Goal: Communication & Community: Answer question/provide support

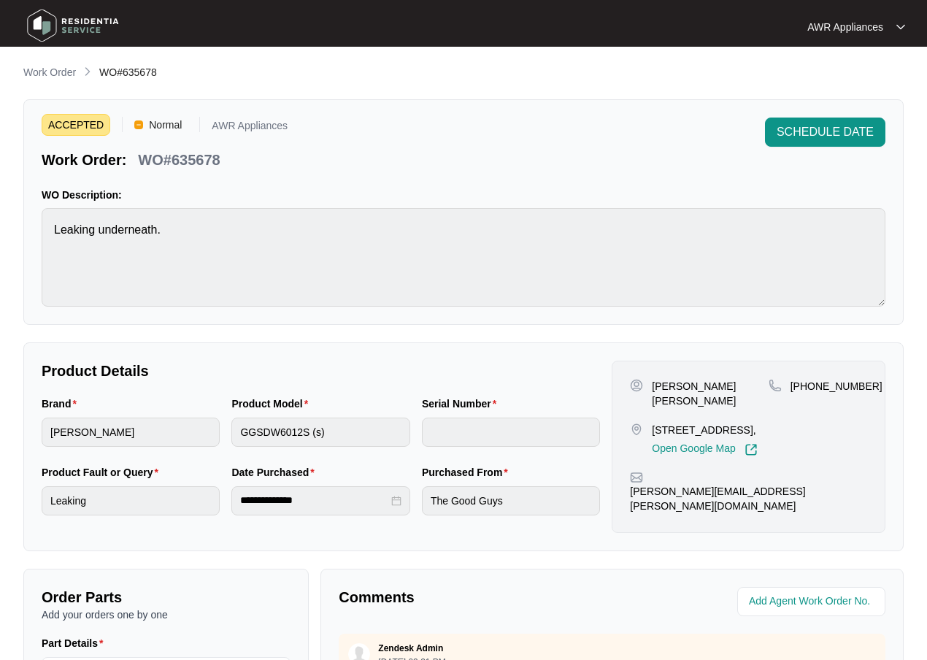
scroll to position [304, 0]
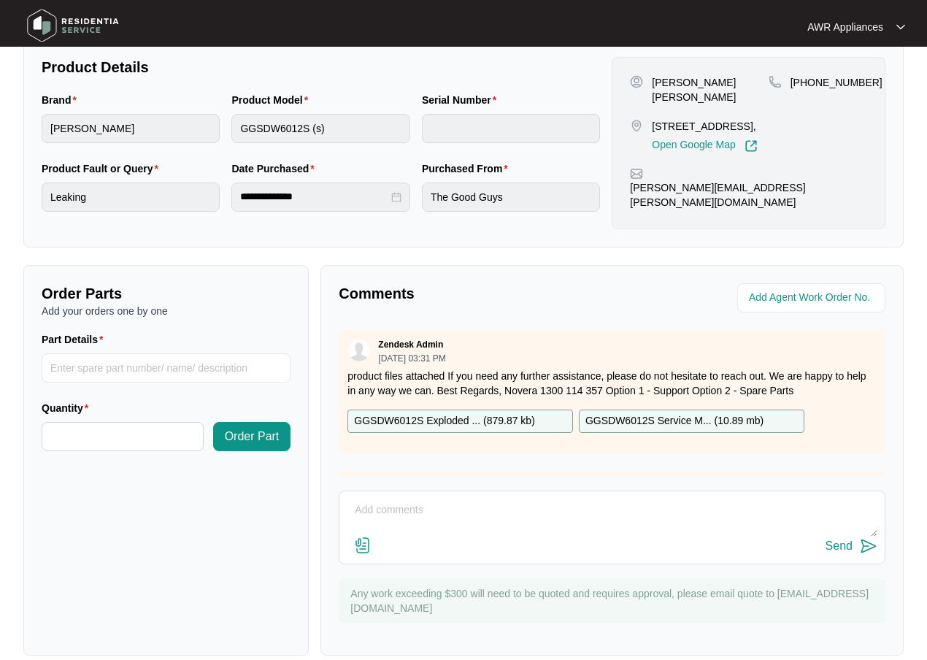
click at [39, 29] on img at bounding box center [73, 26] width 102 height 44
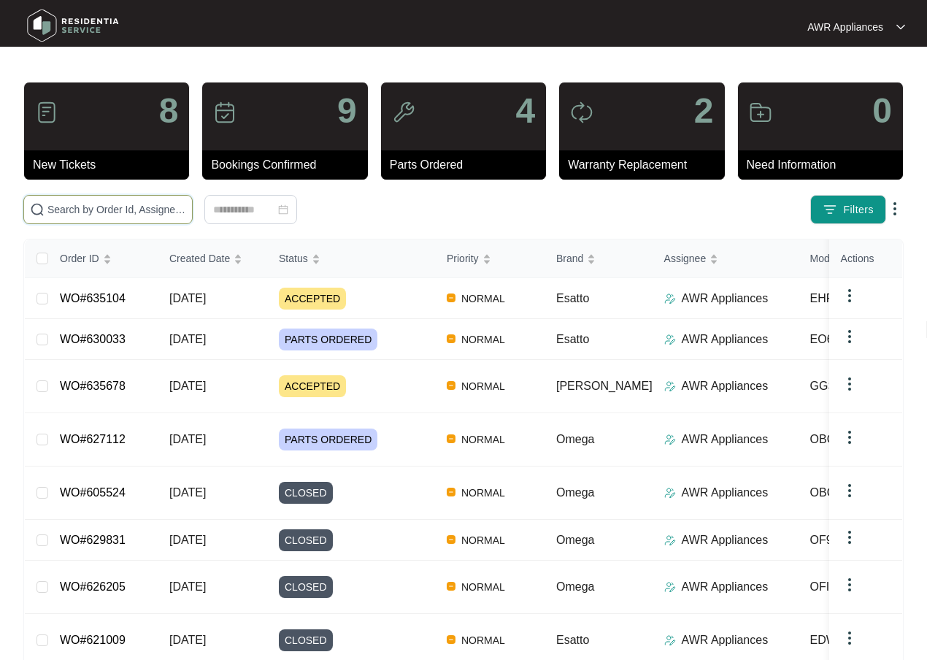
click at [69, 210] on input "text" at bounding box center [116, 210] width 139 height 16
click at [58, 207] on input "text" at bounding box center [116, 210] width 139 height 16
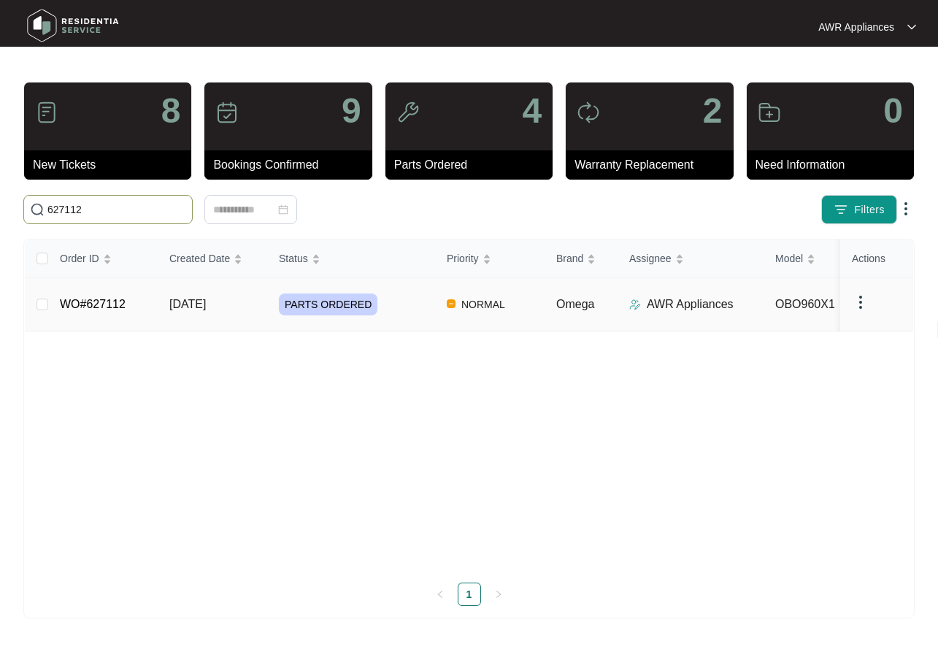
type input "627112"
click at [172, 298] on span "[DATE]" at bounding box center [187, 304] width 37 height 12
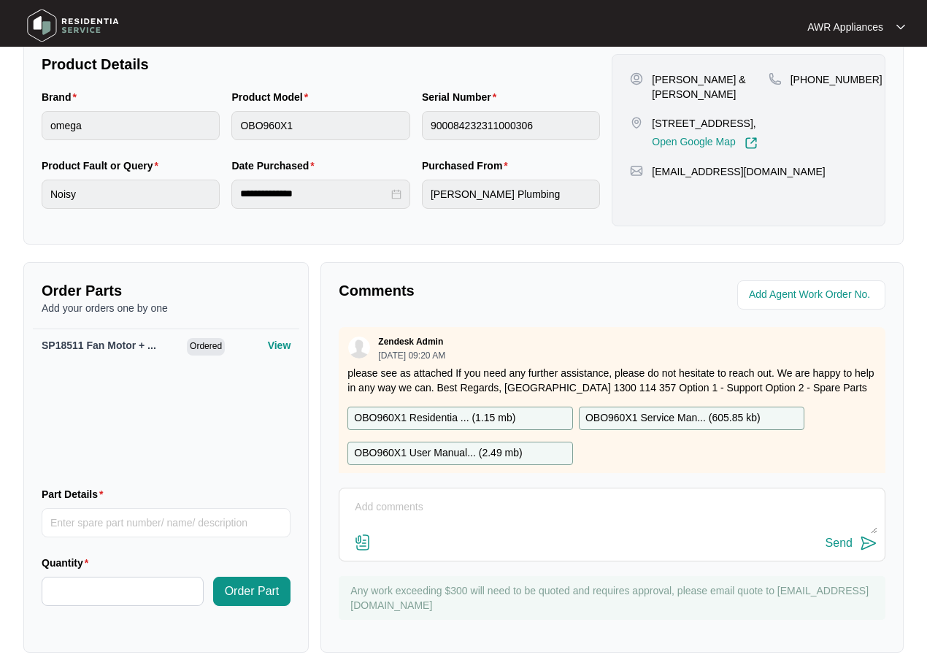
scroll to position [353, 0]
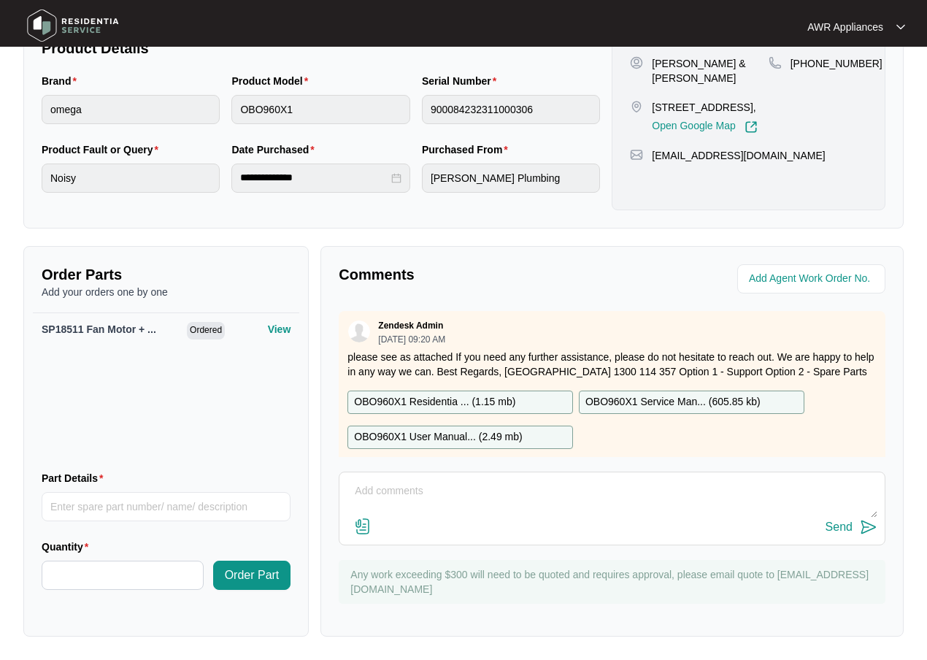
click at [430, 500] on textarea at bounding box center [612, 499] width 531 height 38
click at [401, 485] on textarea at bounding box center [612, 499] width 531 height 38
click at [457, 489] on textarea "Have sent several text and left several VM's to try and get customer booked bac…" at bounding box center [612, 499] width 531 height 38
type textarea "Have sent several texts and left several VM's to try and get customer booked ba…"
click at [830, 528] on div "Send" at bounding box center [839, 527] width 27 height 13
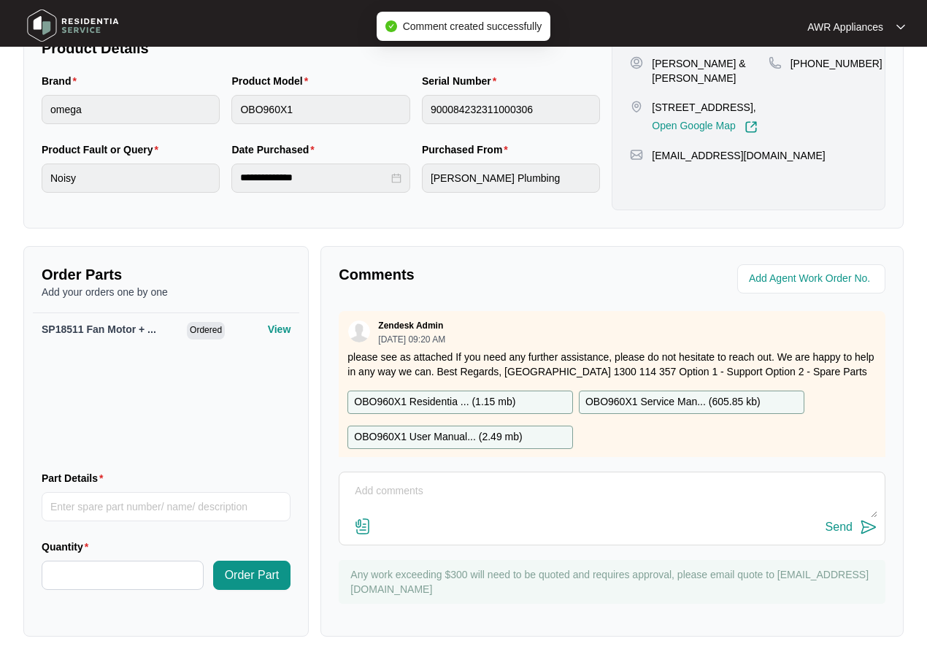
scroll to position [307, 0]
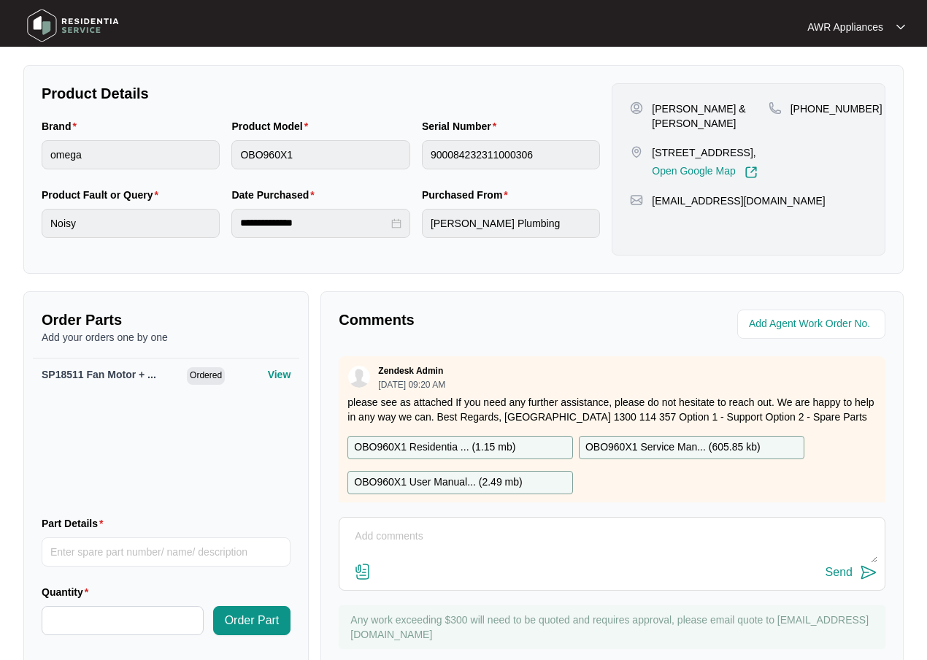
click at [53, 22] on img at bounding box center [73, 26] width 102 height 44
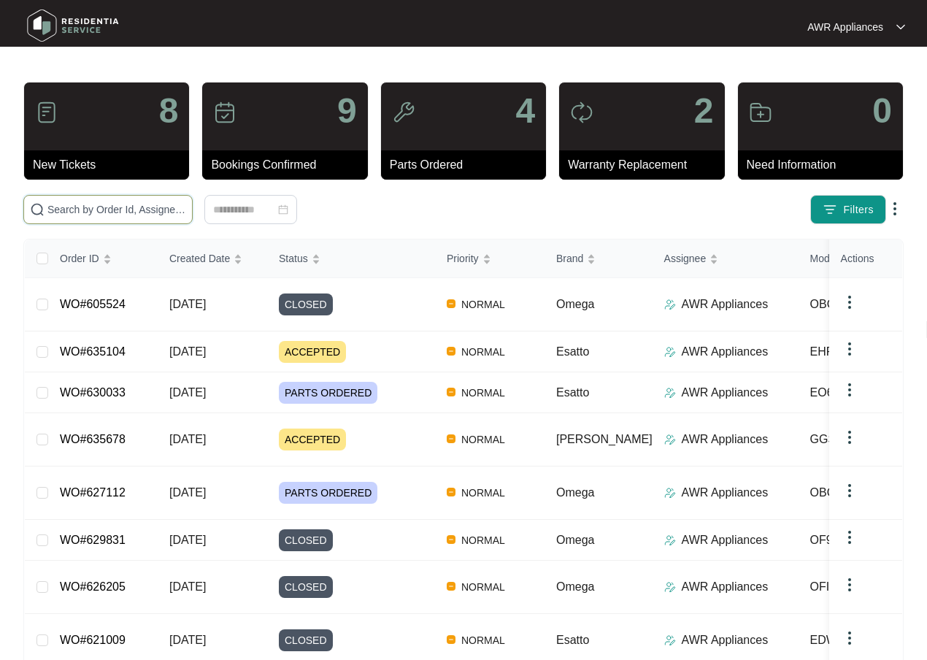
click at [107, 205] on input "text" at bounding box center [116, 210] width 139 height 16
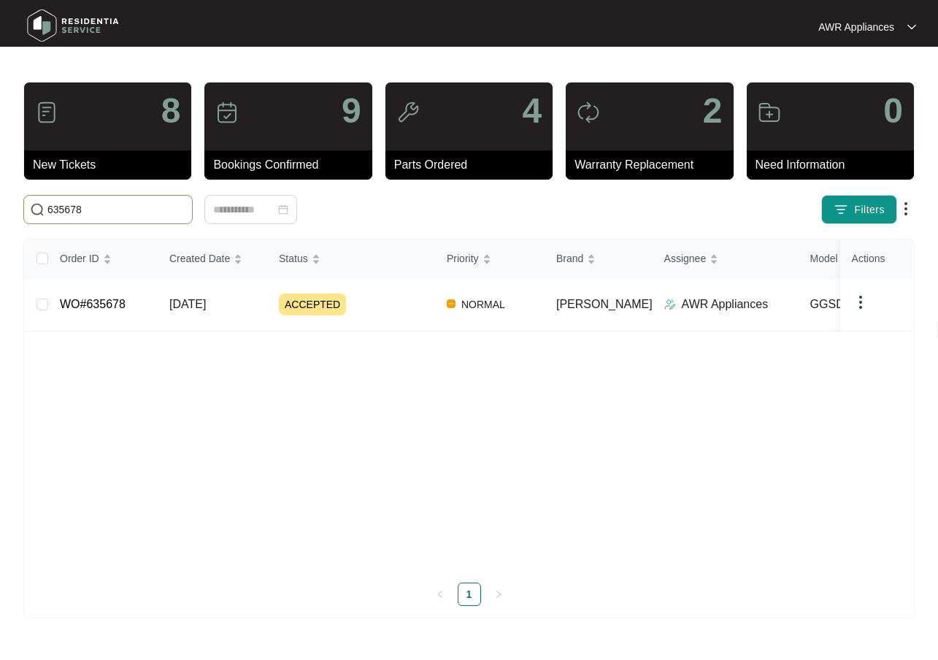
type input "635678"
click at [134, 302] on td "WO#635678" at bounding box center [103, 304] width 110 height 53
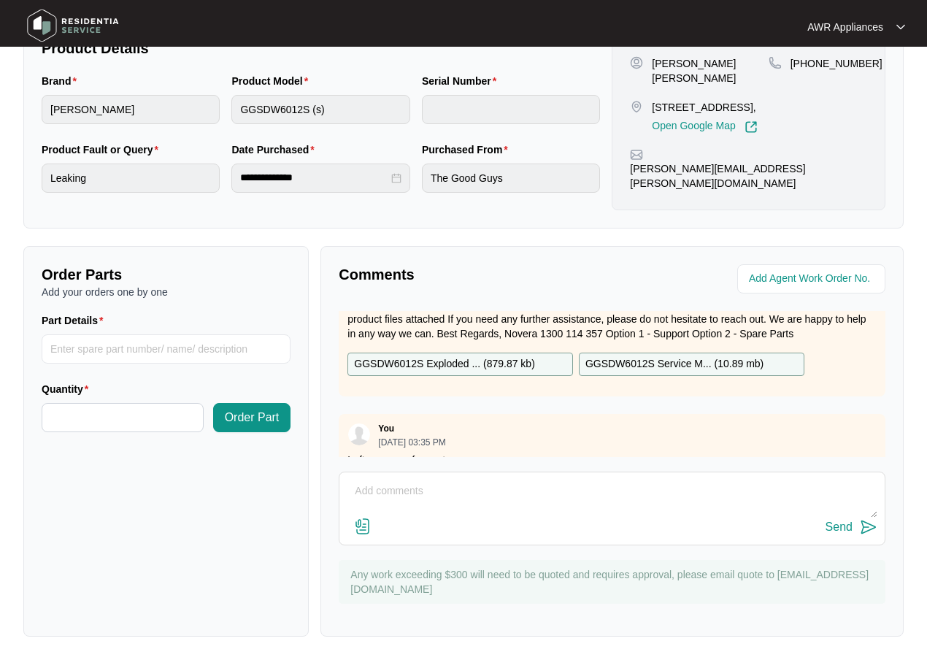
scroll to position [68, 0]
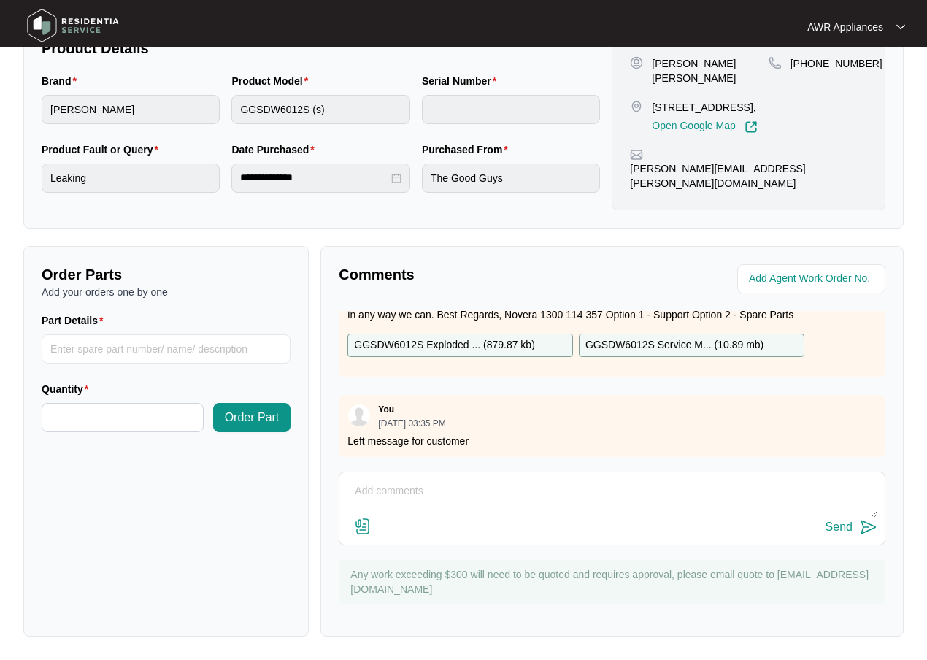
click at [428, 488] on textarea at bounding box center [612, 499] width 531 height 38
type textarea "Left another message for customer to call us"
click at [836, 526] on div "Send" at bounding box center [839, 527] width 27 height 13
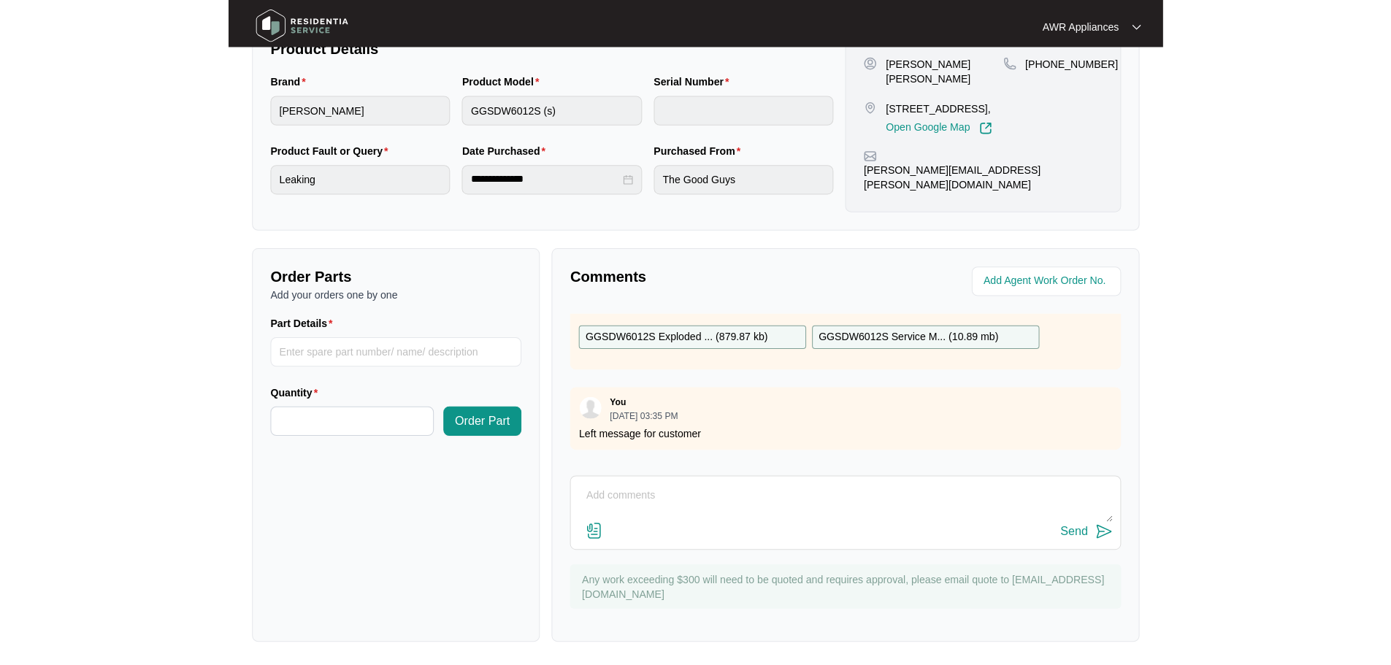
scroll to position [304, 0]
